Goal: Task Accomplishment & Management: Complete application form

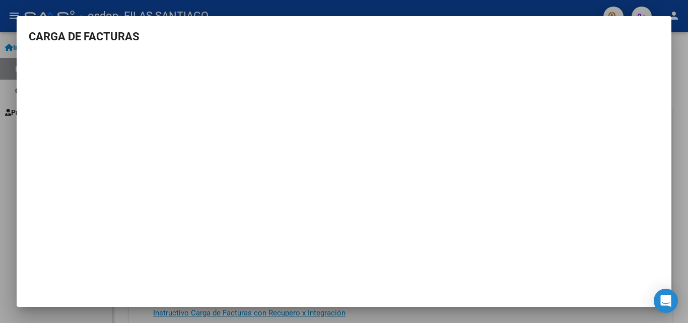
scroll to position [38, 0]
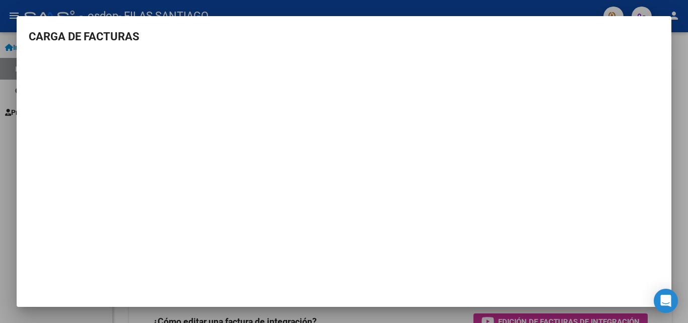
click at [660, 22] on mat-dialog-container "CARGA DE FACTURAS" at bounding box center [344, 161] width 655 height 291
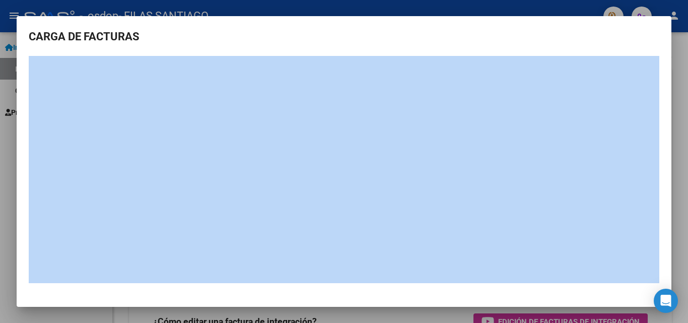
click at [660, 22] on mat-dialog-container "CARGA DE FACTURAS" at bounding box center [344, 161] width 655 height 291
click at [606, 52] on mat-dialog-content "CARGA DE FACTURAS" at bounding box center [344, 155] width 655 height 255
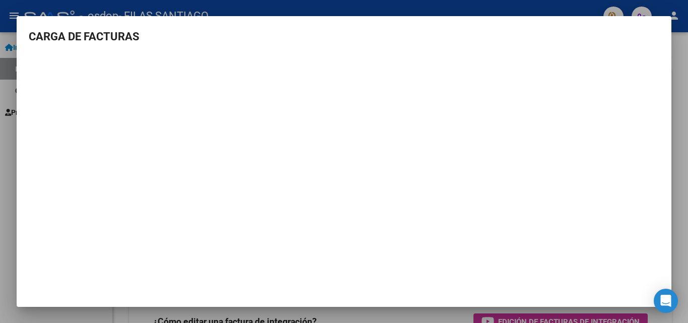
click at [555, 8] on div at bounding box center [344, 161] width 688 height 323
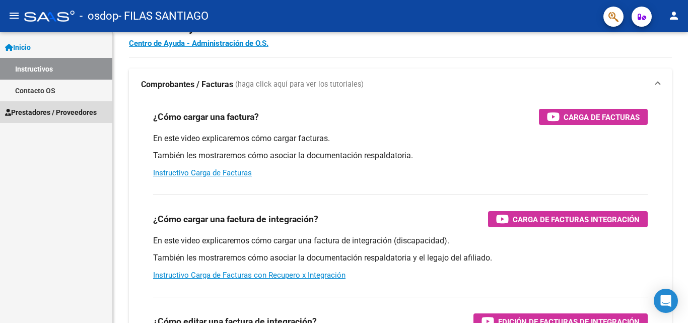
click at [51, 108] on span "Prestadores / Proveedores" at bounding box center [51, 112] width 92 height 11
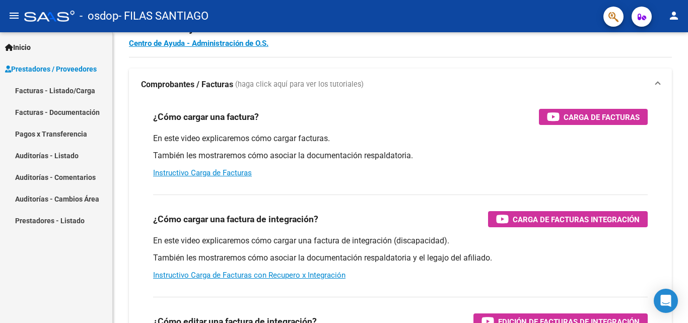
click at [51, 89] on link "Facturas - Listado/Carga" at bounding box center [56, 91] width 112 height 22
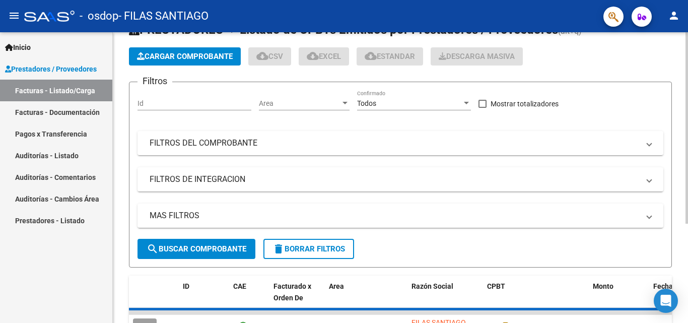
click at [162, 60] on span "Cargar Comprobante" at bounding box center [185, 56] width 96 height 9
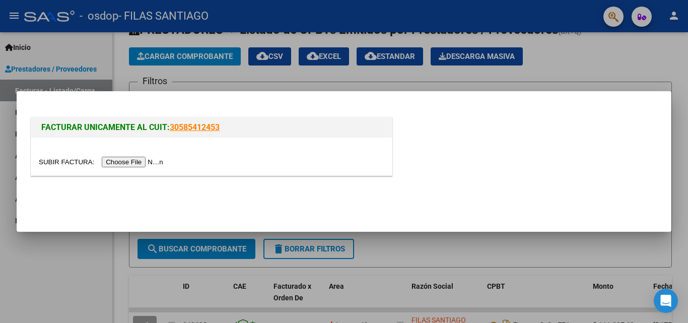
click at [142, 160] on input "file" at bounding box center [102, 162] width 127 height 11
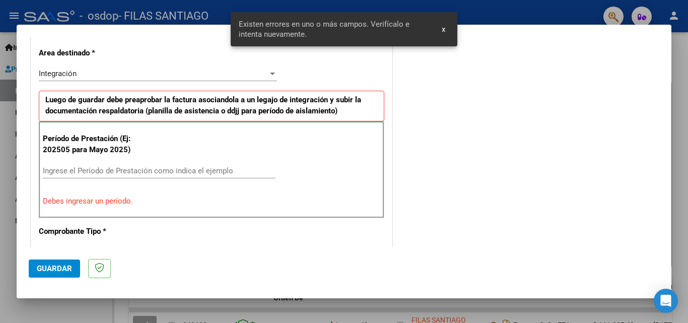
scroll to position [246, 0]
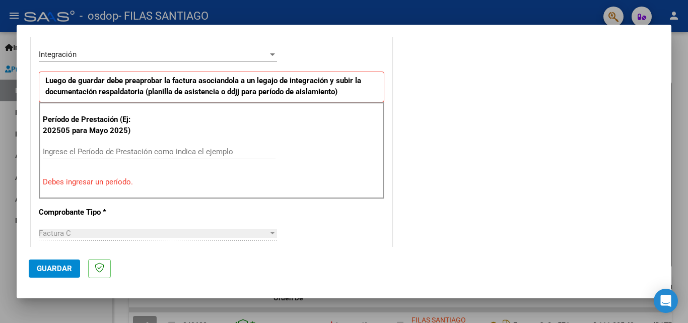
click at [89, 153] on input "Ingrese el Período de Prestación como indica el ejemplo" at bounding box center [159, 151] width 233 height 9
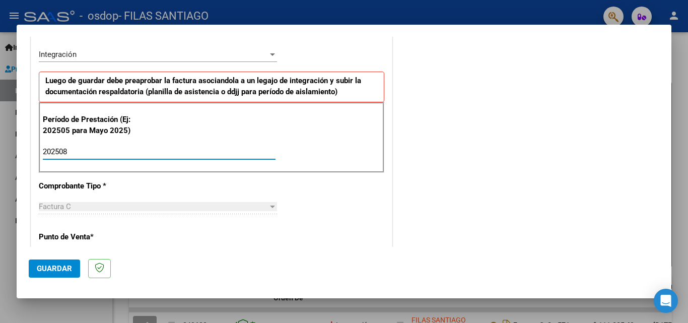
type input "202508"
click at [269, 204] on div at bounding box center [272, 207] width 9 height 8
click at [268, 209] on div at bounding box center [272, 207] width 9 height 8
click at [112, 203] on div "Factura C" at bounding box center [153, 206] width 229 height 9
click at [106, 205] on div "Factura C" at bounding box center [153, 206] width 229 height 9
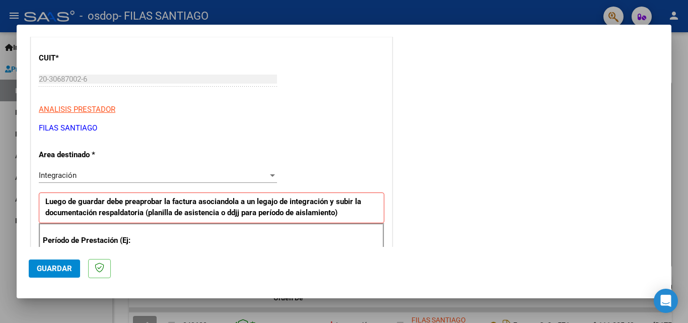
scroll to position [128, 0]
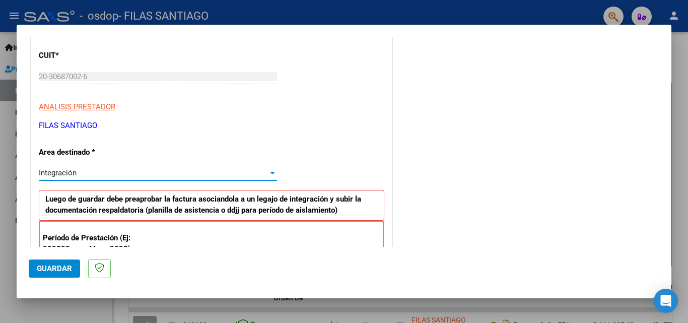
click at [269, 171] on div at bounding box center [272, 173] width 9 height 8
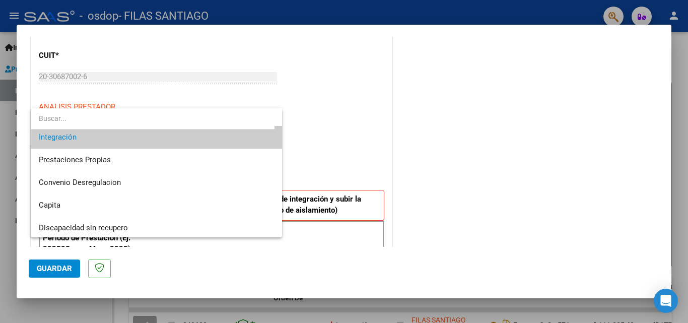
scroll to position [75, 0]
